Goal: Task Accomplishment & Management: Manage account settings

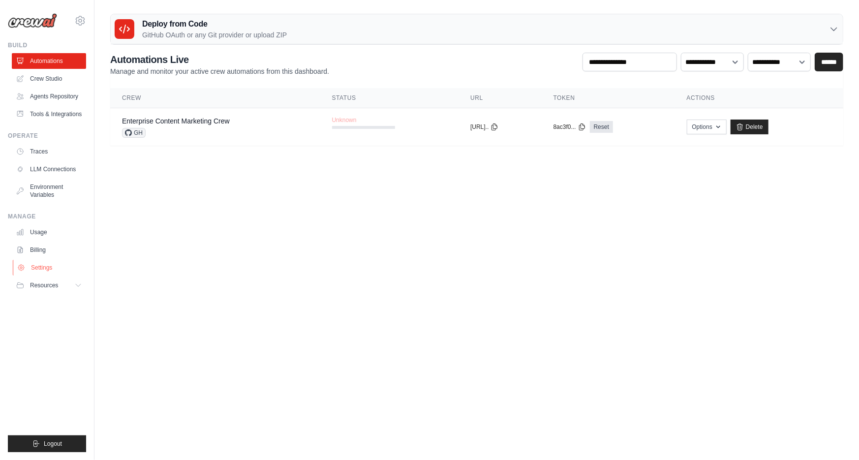
click at [44, 268] on link "Settings" at bounding box center [50, 268] width 74 height 16
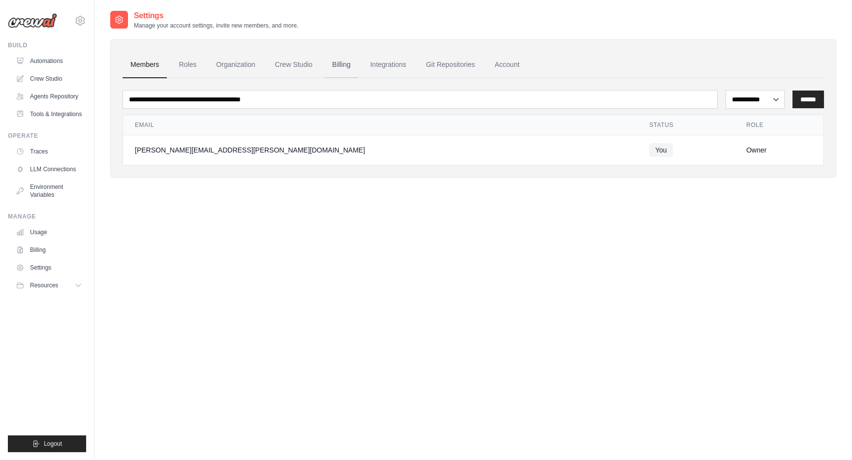
click at [348, 64] on link "Billing" at bounding box center [341, 65] width 34 height 27
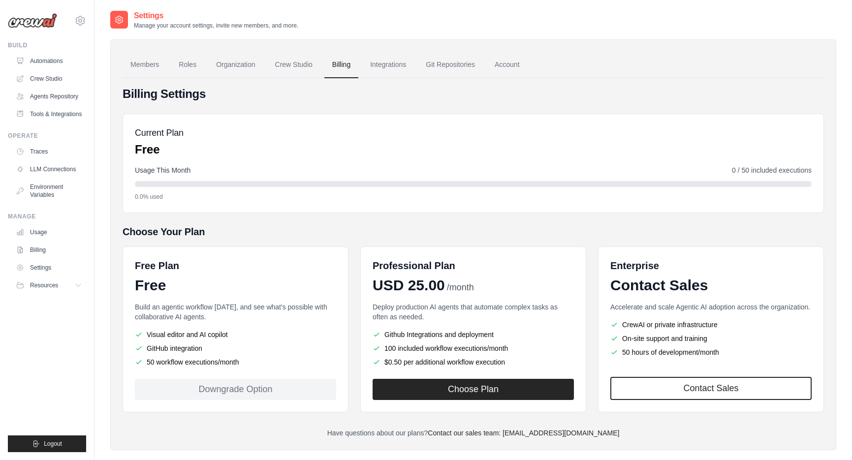
click at [485, 394] on button "Choose Plan" at bounding box center [473, 389] width 201 height 21
